Goal: Check status

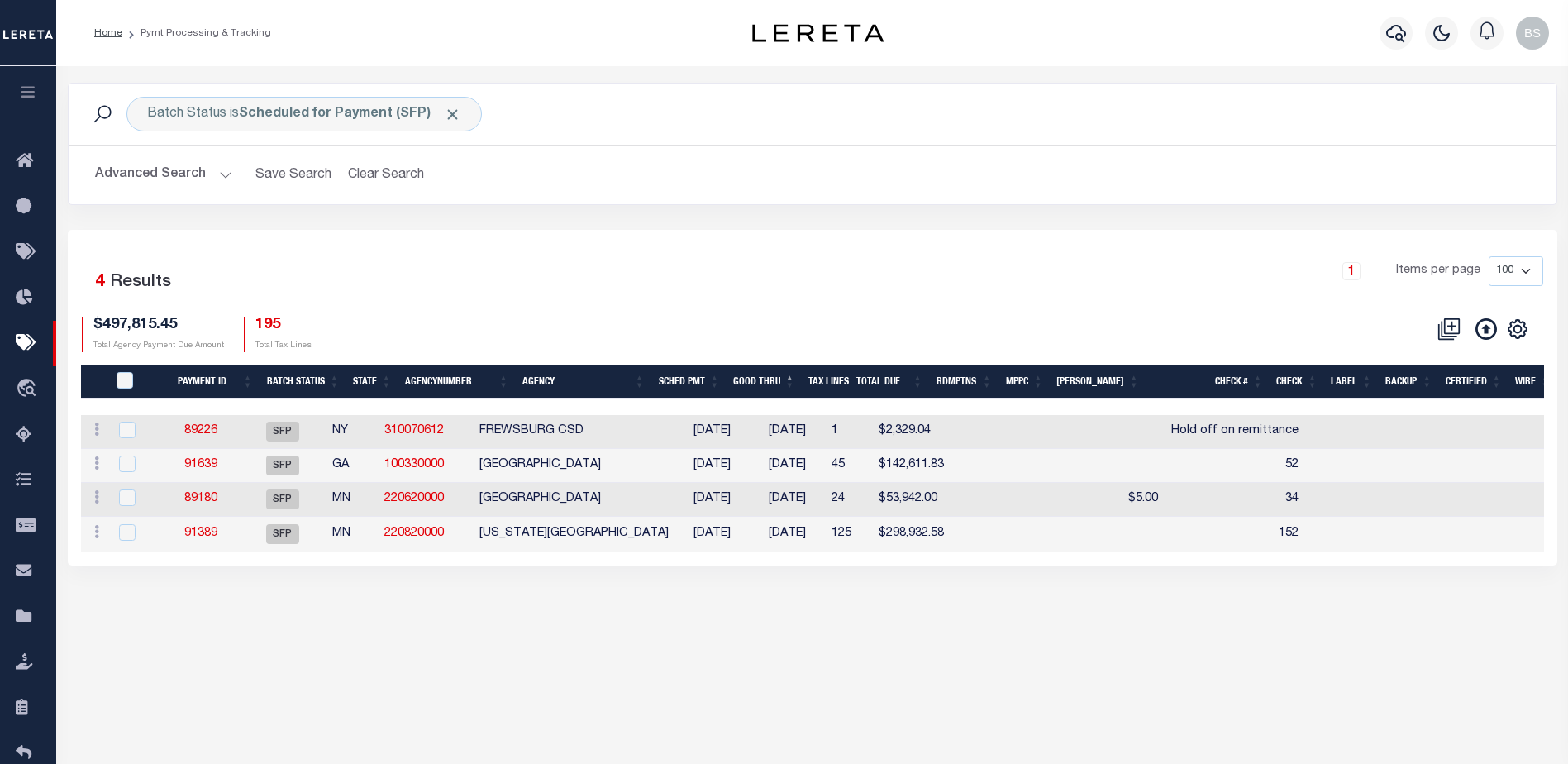
click at [900, 262] on div "1 Items per page 100 200 500 1000" at bounding box center [999, 278] width 1091 height 43
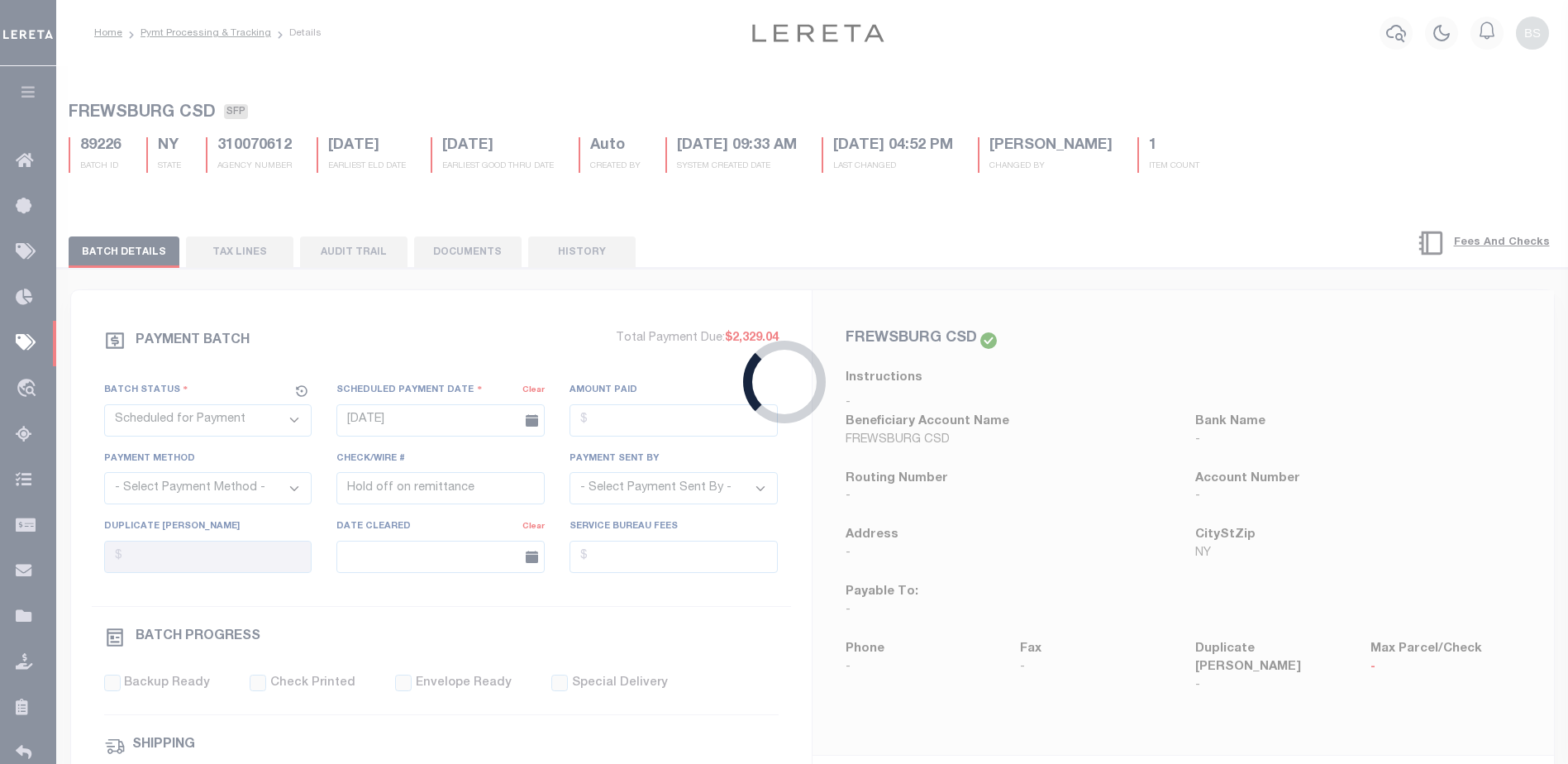
select select "RFF"
type input "[DATE]"
type input "42"
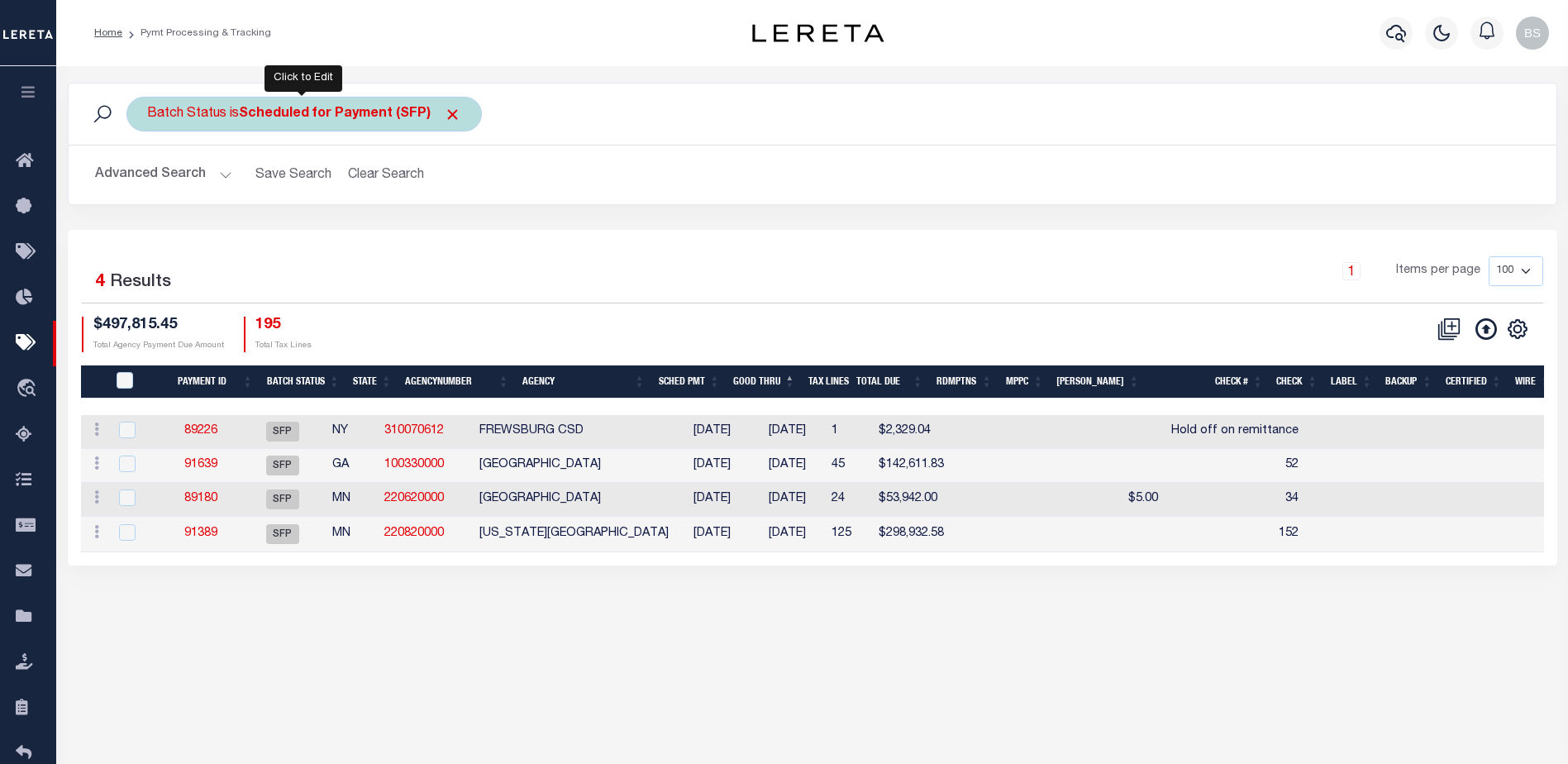
click at [426, 112] on b "Scheduled for Payment (SFP)" at bounding box center [350, 114] width 223 height 13
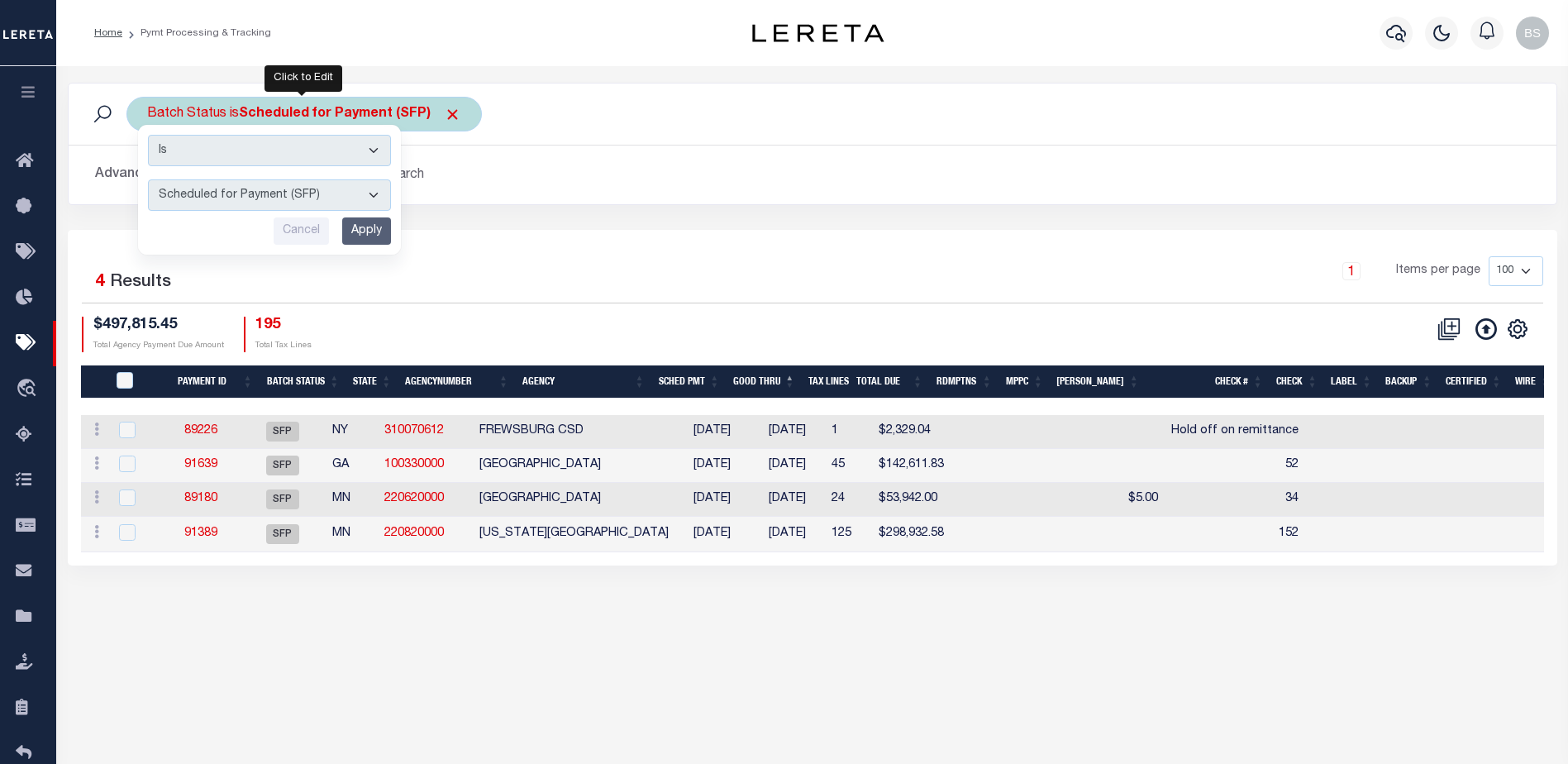
click at [374, 186] on select "Awaiting Funds (AWF) Cleared and Complete (CAC) New Check Needed (NCN) Payment …" at bounding box center [270, 194] width 243 height 31
select select "RFW"
click at [148, 179] on select "Awaiting Funds (AWF) Cleared and Complete (CAC) New Check Needed (NCN) Payment …" at bounding box center [270, 194] width 243 height 31
click at [355, 232] on input "Apply" at bounding box center [367, 231] width 49 height 27
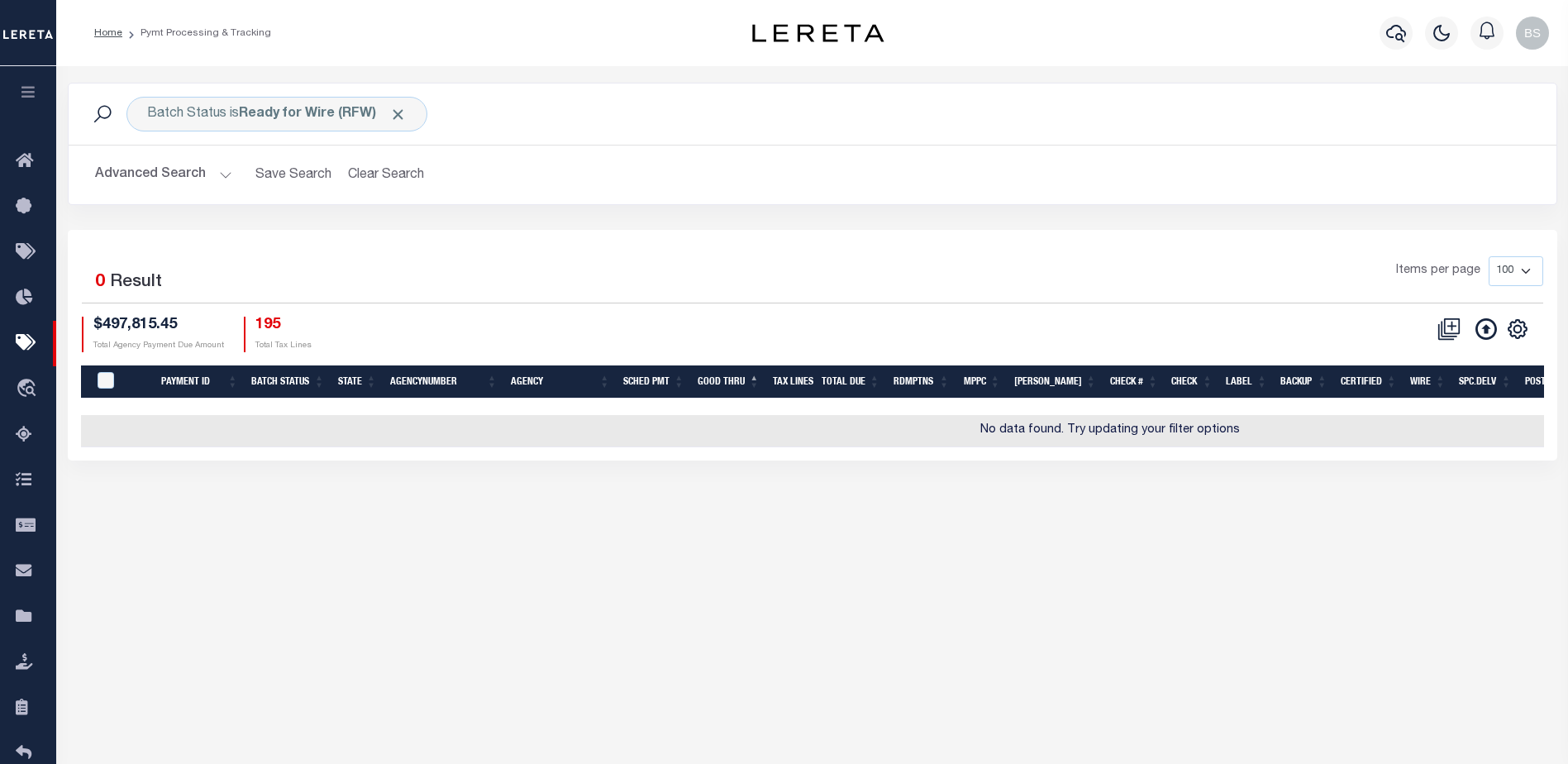
click at [219, 174] on button "Advanced Search" at bounding box center [164, 174] width 138 height 32
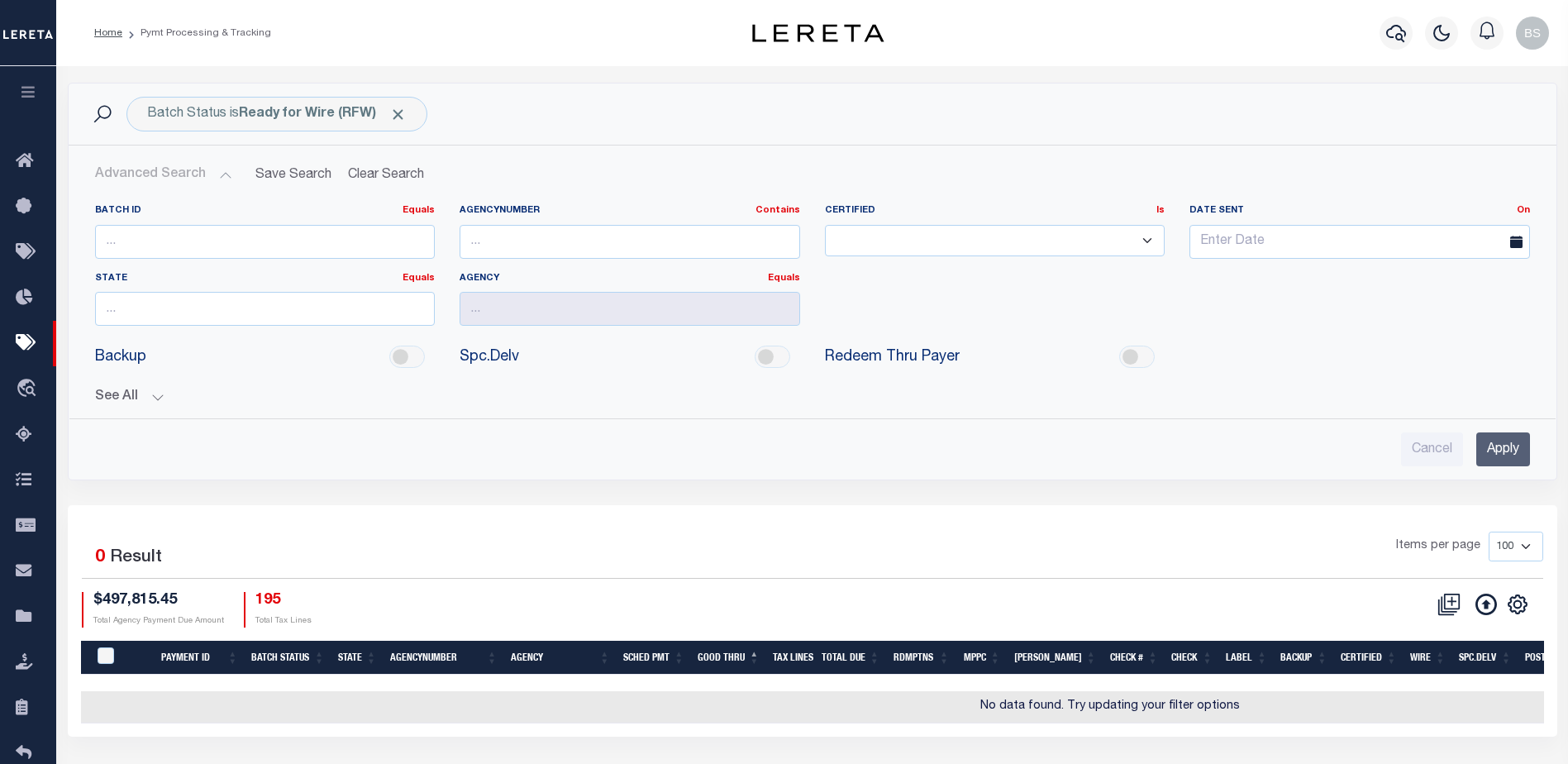
click at [1488, 441] on input "Apply" at bounding box center [1503, 450] width 54 height 34
